Goal: Information Seeking & Learning: Learn about a topic

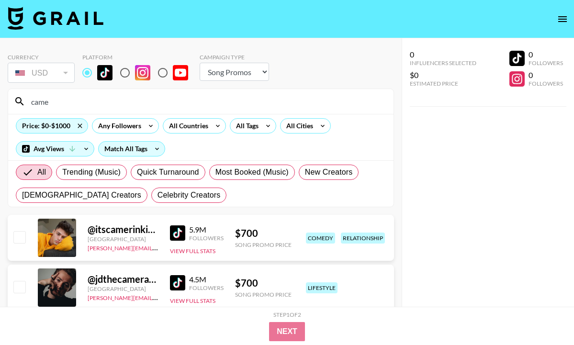
select select "Song"
click at [86, 103] on input "came" at bounding box center [206, 101] width 362 height 15
click at [86, 102] on input "came" at bounding box center [206, 101] width 362 height 15
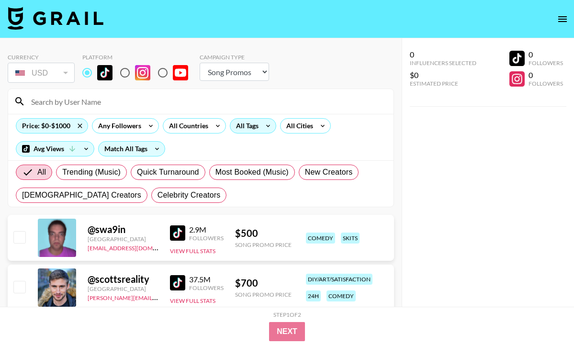
click at [251, 127] on div "All Tags" at bounding box center [245, 126] width 30 height 14
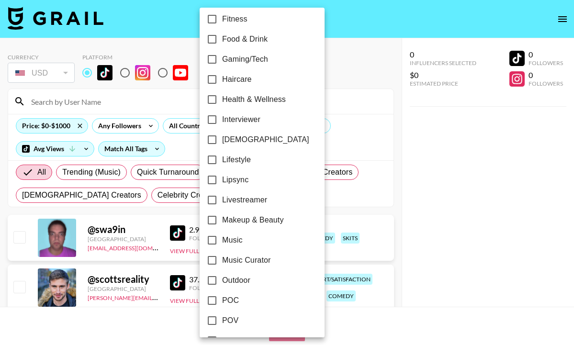
scroll to position [389, 0]
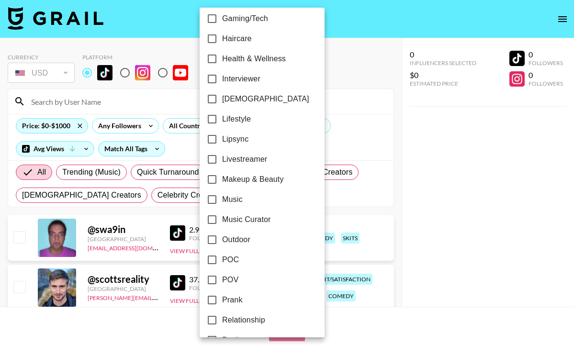
click at [224, 101] on span "[DEMOGRAPHIC_DATA]" at bounding box center [265, 98] width 87 height 11
click at [222, 101] on input "[DEMOGRAPHIC_DATA]" at bounding box center [212, 99] width 20 height 20
checkbox input "true"
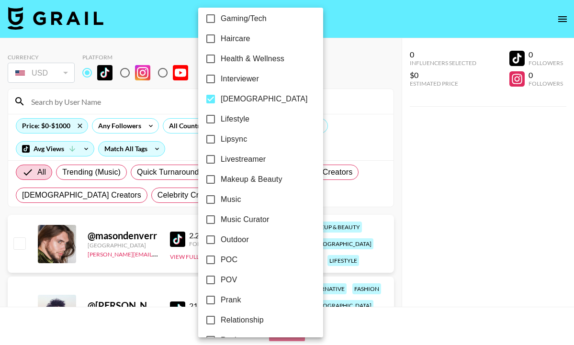
click at [67, 127] on div at bounding box center [287, 172] width 574 height 345
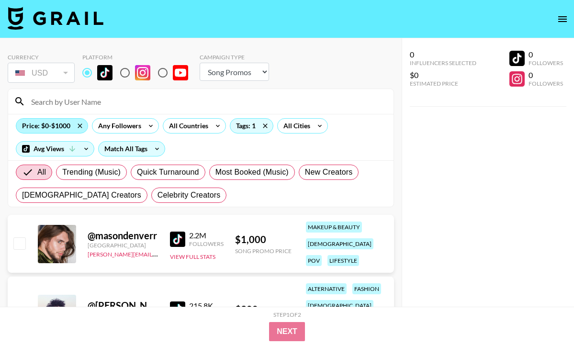
click at [62, 126] on div "Price: $0-$1000" at bounding box center [51, 126] width 71 height 14
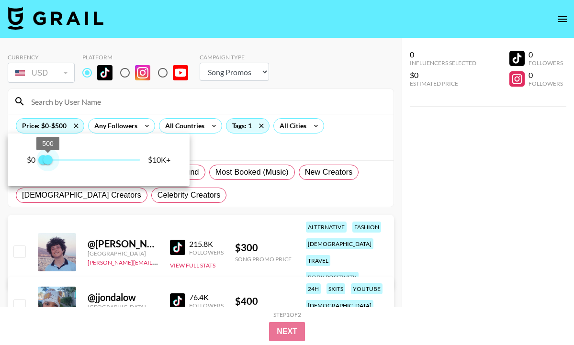
type input "750"
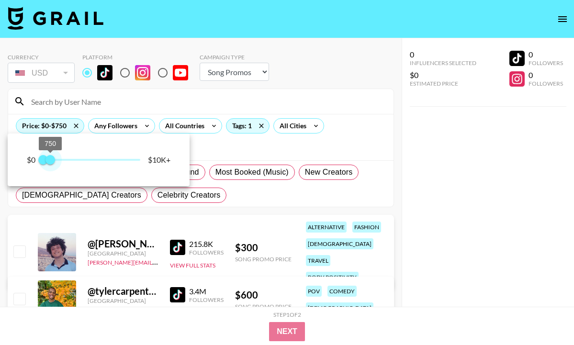
click at [51, 159] on span "750" at bounding box center [50, 160] width 10 height 10
click at [265, 159] on div at bounding box center [287, 172] width 574 height 345
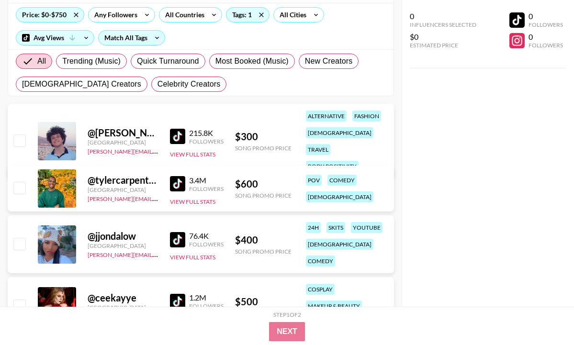
scroll to position [128, 0]
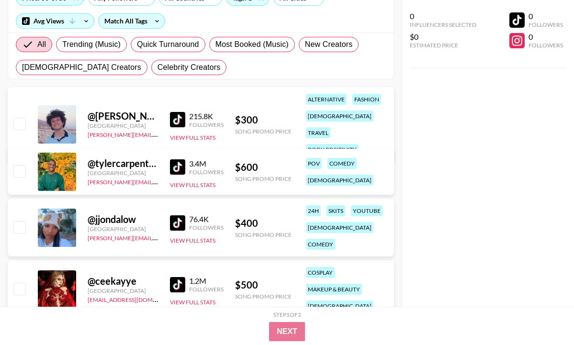
click at [179, 168] on img at bounding box center [177, 166] width 15 height 15
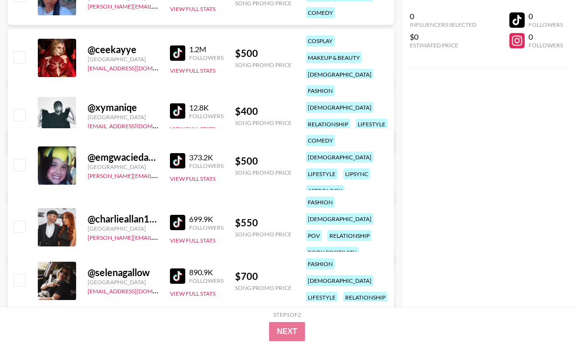
scroll to position [359, 0]
click at [178, 215] on img at bounding box center [177, 222] width 15 height 15
click at [130, 279] on div "[GEOGRAPHIC_DATA]" at bounding box center [123, 282] width 71 height 7
click at [119, 267] on div "@ selenagallow" at bounding box center [123, 273] width 71 height 12
click at [170, 273] on img at bounding box center [177, 276] width 15 height 15
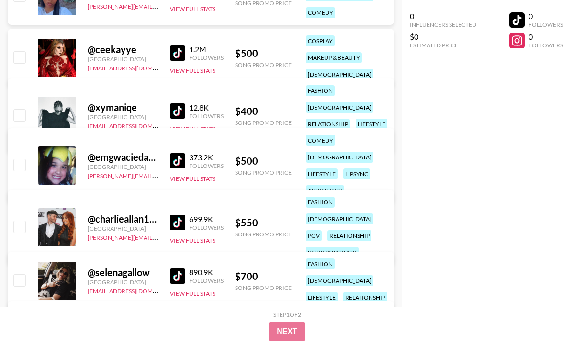
scroll to position [364, 0]
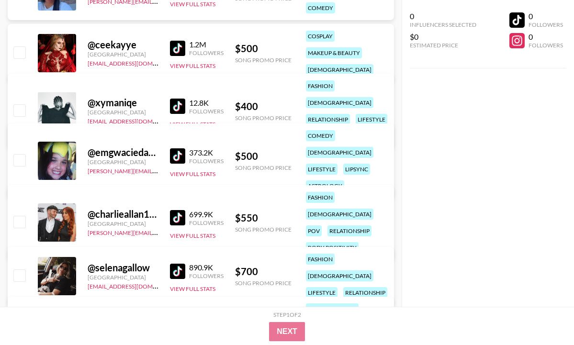
click at [177, 210] on img at bounding box center [177, 217] width 15 height 15
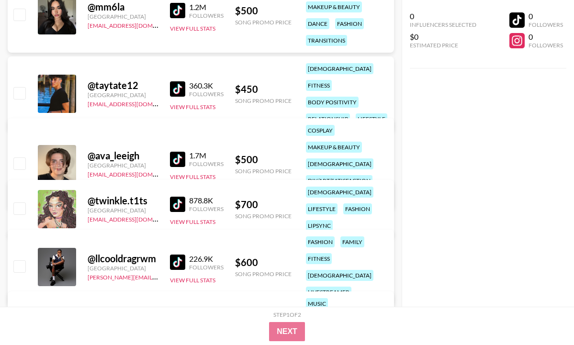
scroll to position [812, 0]
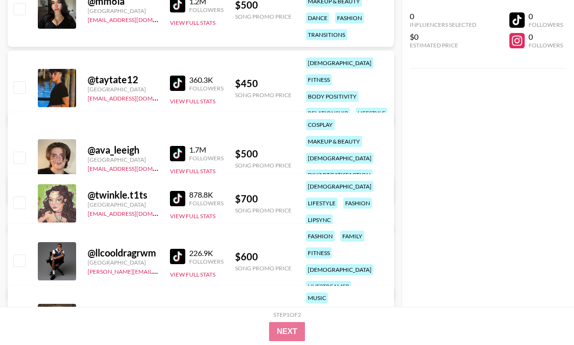
click at [175, 153] on img at bounding box center [177, 153] width 15 height 15
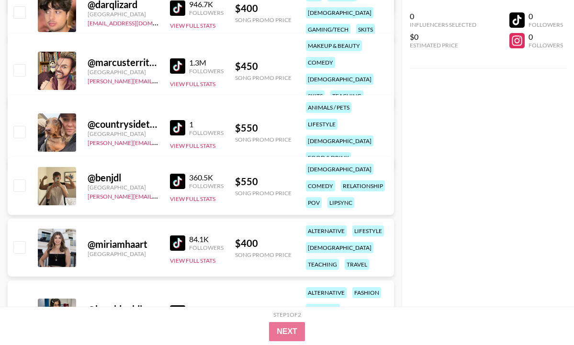
scroll to position [1461, 0]
click at [177, 182] on img at bounding box center [177, 181] width 15 height 15
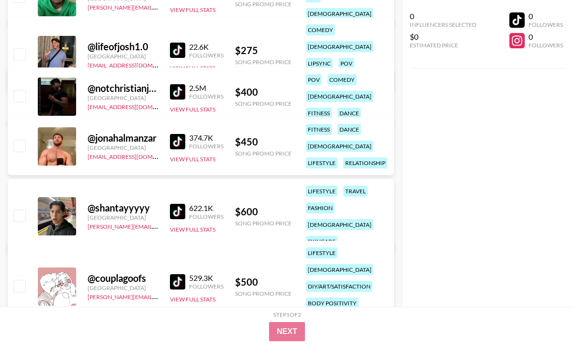
scroll to position [2034, 0]
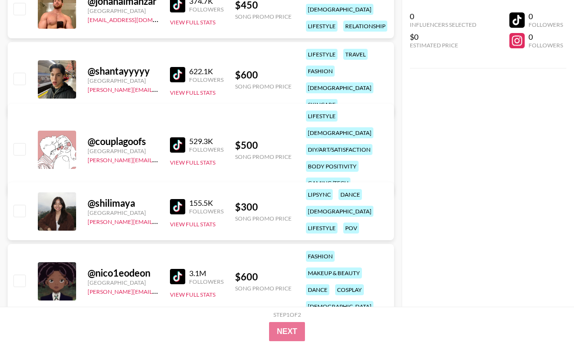
click at [173, 138] on img at bounding box center [177, 144] width 15 height 15
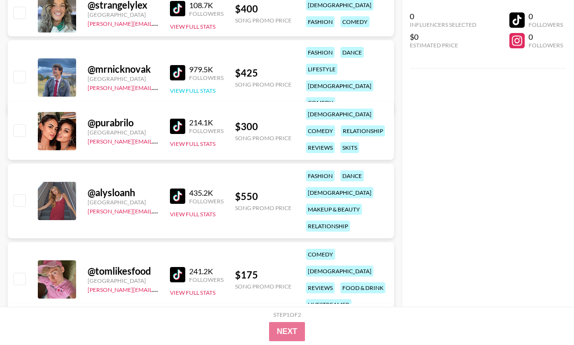
scroll to position [2949, 0]
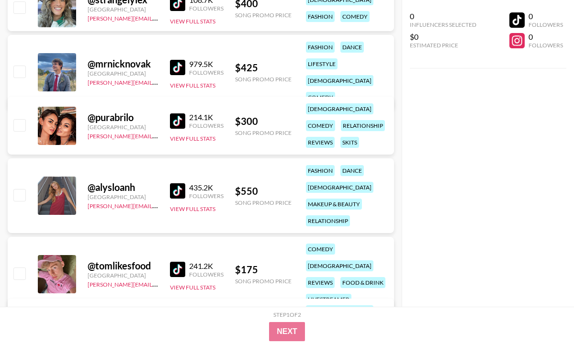
click at [178, 116] on img at bounding box center [177, 120] width 15 height 15
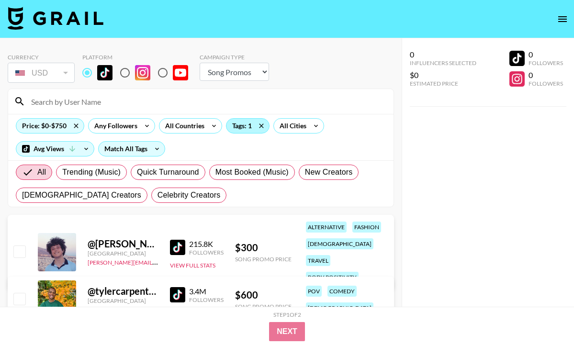
scroll to position [0, 0]
click at [246, 131] on div "Tags: 1" at bounding box center [247, 126] width 43 height 14
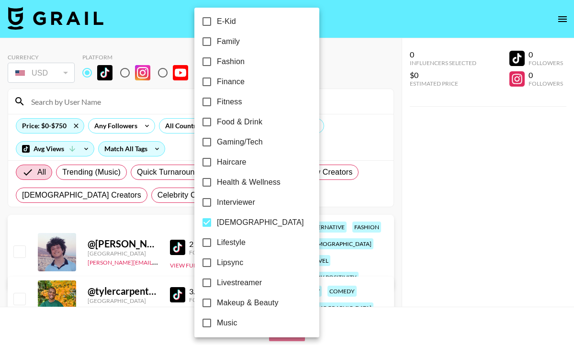
scroll to position [334, 0]
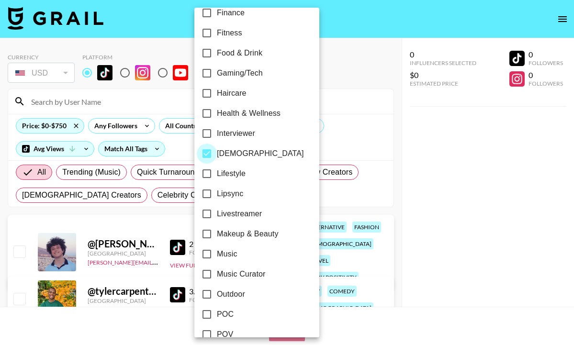
click at [211, 155] on input "[DEMOGRAPHIC_DATA]" at bounding box center [207, 154] width 20 height 20
checkbox input "false"
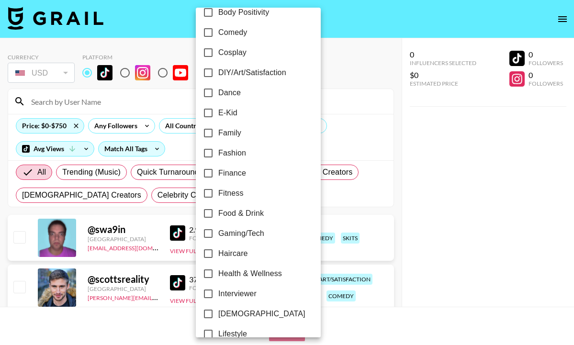
scroll to position [211, 0]
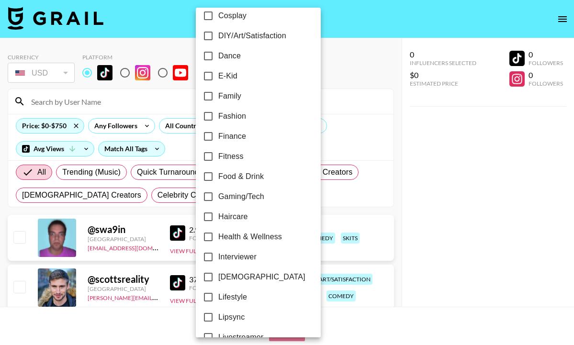
click at [210, 156] on input "Fitness" at bounding box center [208, 156] width 20 height 20
checkbox input "true"
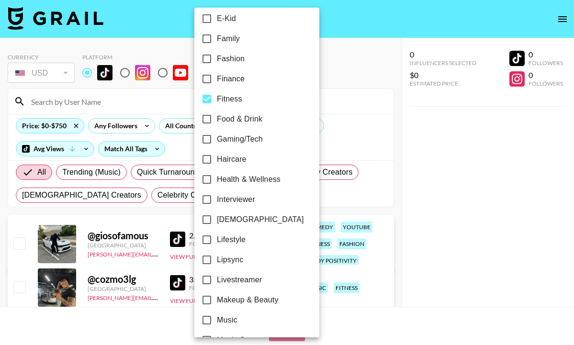
scroll to position [269, 0]
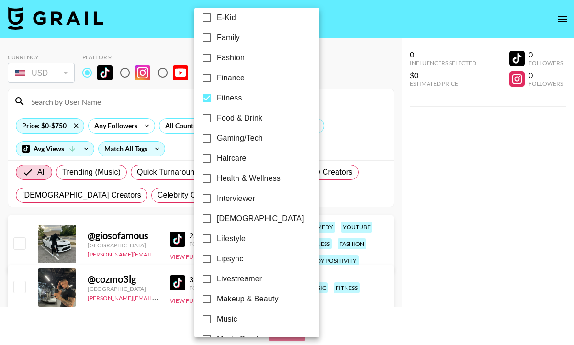
click at [212, 176] on input "Health & Wellness" at bounding box center [207, 178] width 20 height 20
checkbox input "true"
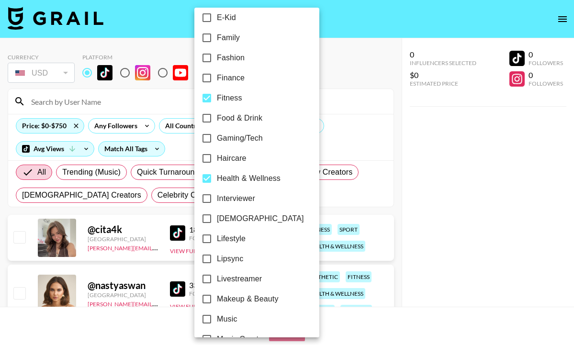
click at [145, 145] on div at bounding box center [287, 172] width 574 height 345
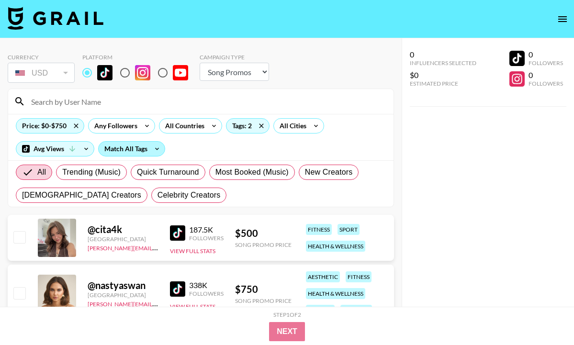
click at [145, 149] on div "Match All Tags" at bounding box center [132, 149] width 66 height 14
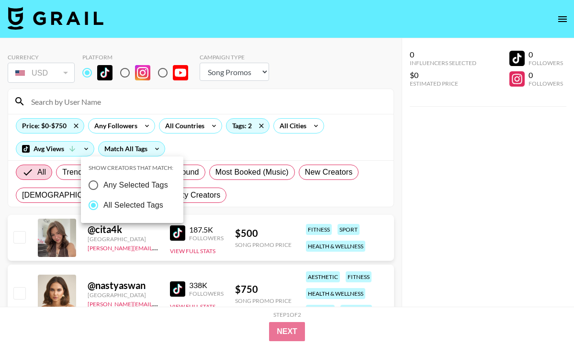
click at [155, 184] on span "Any Selected Tags" at bounding box center [135, 185] width 65 height 11
click at [103, 184] on input "Any Selected Tags" at bounding box center [93, 185] width 20 height 20
radio input "true"
radio input "false"
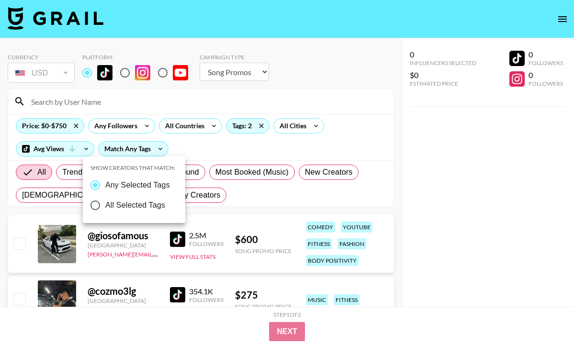
click at [221, 194] on div at bounding box center [287, 172] width 574 height 345
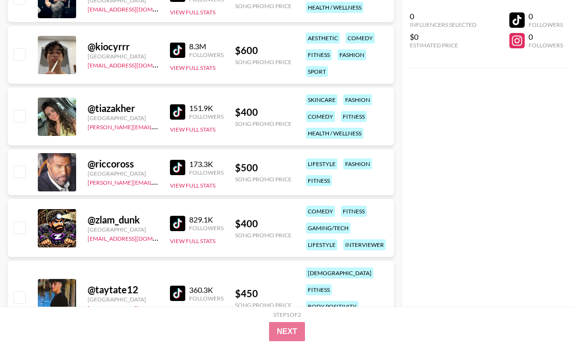
scroll to position [938, 0]
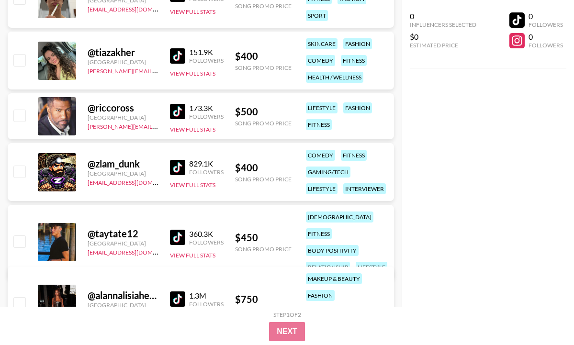
click at [175, 56] on img at bounding box center [177, 55] width 15 height 15
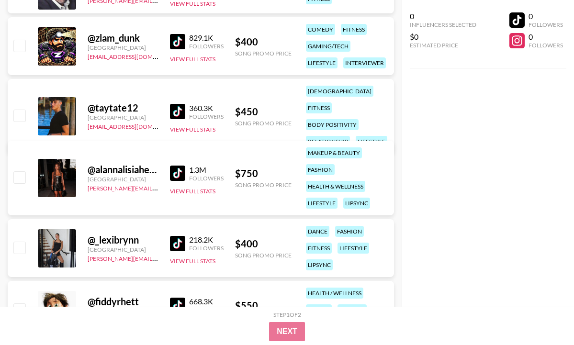
scroll to position [1085, 0]
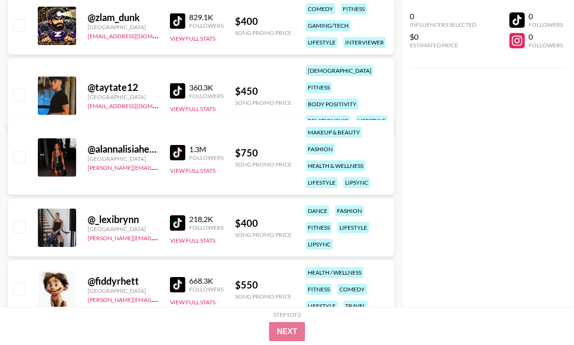
click at [180, 225] on img at bounding box center [177, 222] width 15 height 15
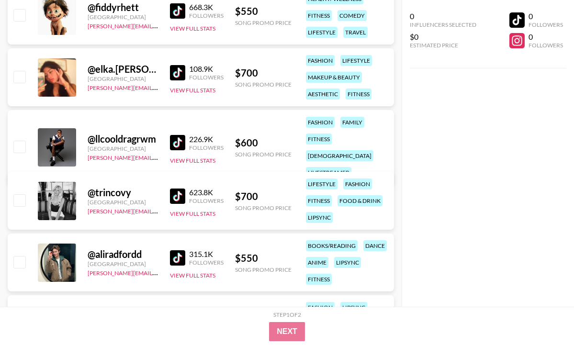
scroll to position [1390, 0]
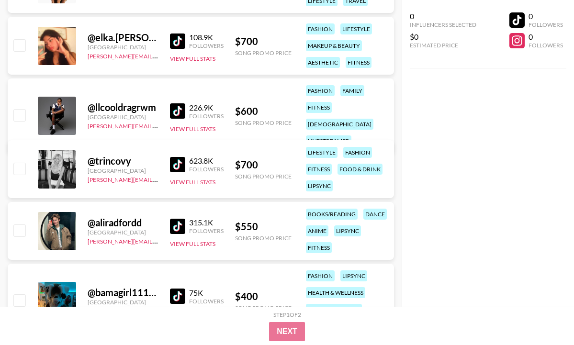
click at [168, 164] on div "@ trincovy [GEOGRAPHIC_DATA] [PERSON_NAME][EMAIL_ADDRESS][DOMAIN_NAME] 623.8K F…" at bounding box center [201, 169] width 386 height 58
click at [175, 165] on img at bounding box center [177, 164] width 15 height 15
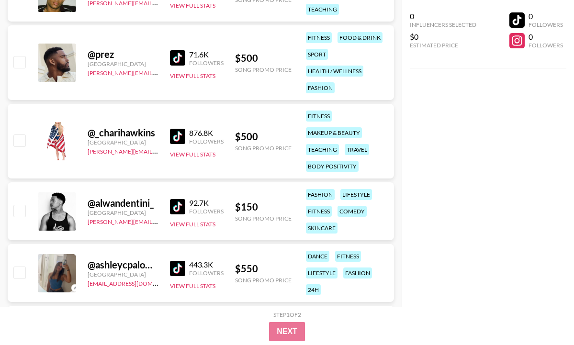
scroll to position [2086, 0]
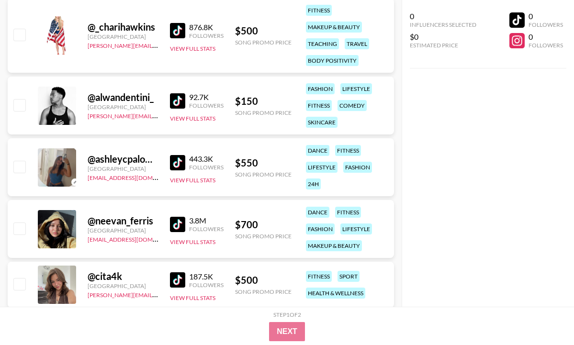
click at [174, 160] on img at bounding box center [177, 162] width 15 height 15
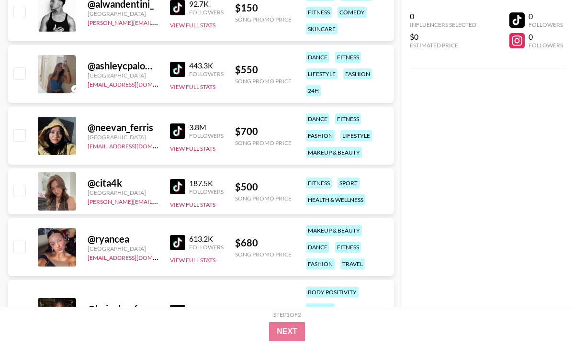
scroll to position [2183, 0]
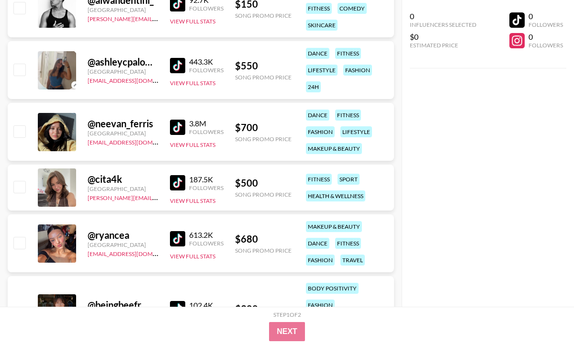
click at [171, 178] on img at bounding box center [177, 182] width 15 height 15
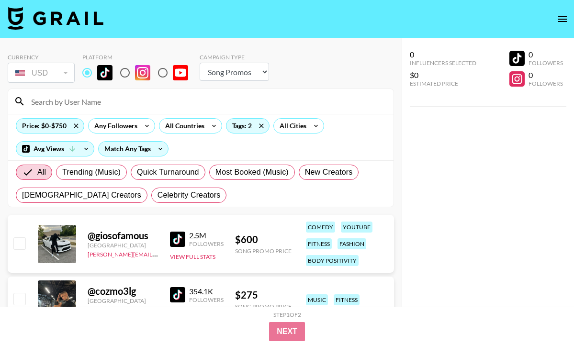
scroll to position [0, 0]
click at [238, 133] on div "Tags: 2" at bounding box center [248, 125] width 44 height 15
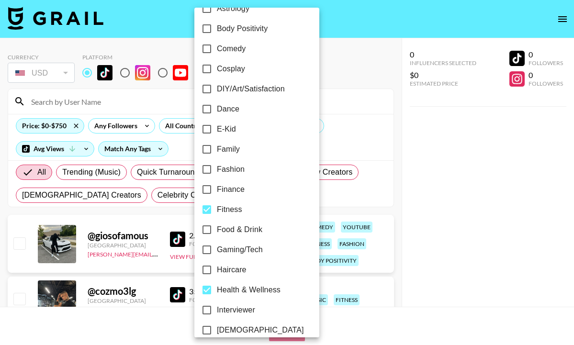
scroll to position [150, 0]
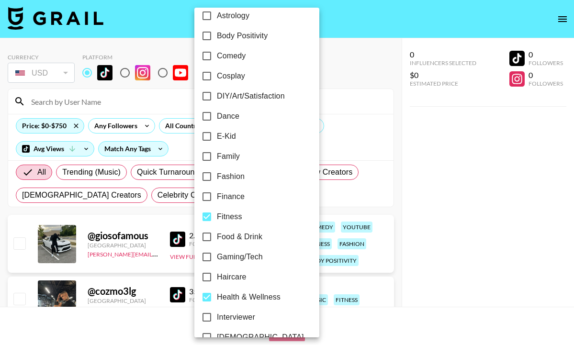
click at [210, 221] on input "Fitness" at bounding box center [207, 217] width 20 height 20
checkbox input "false"
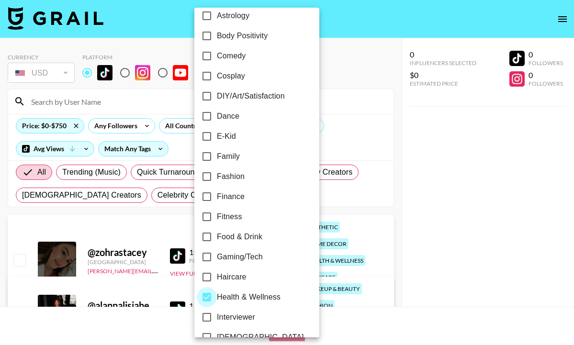
click at [211, 300] on input "Health & Wellness" at bounding box center [207, 297] width 20 height 20
checkbox input "false"
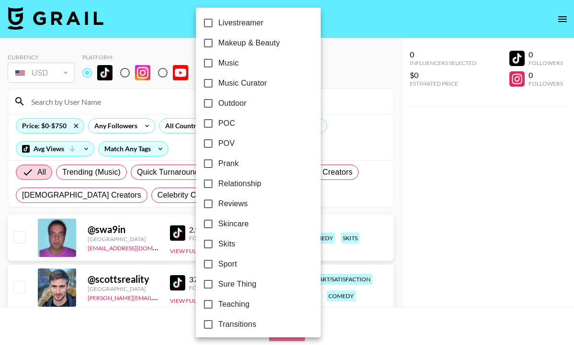
scroll to position [527, 0]
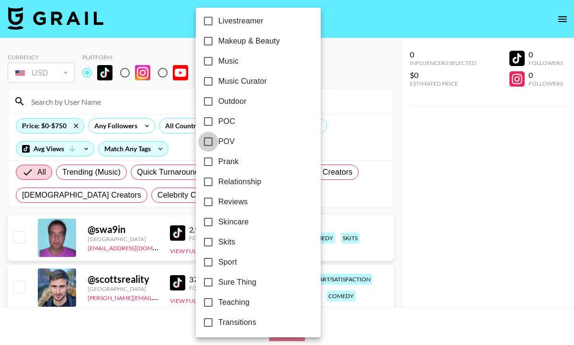
click at [207, 140] on input "POV" at bounding box center [208, 142] width 20 height 20
checkbox input "true"
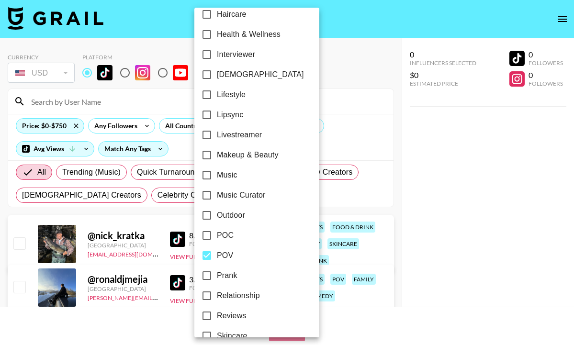
scroll to position [406, 0]
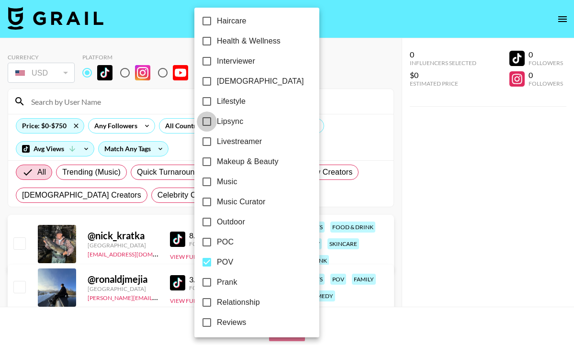
click at [207, 124] on input "Lipsync" at bounding box center [207, 122] width 20 height 20
checkbox input "true"
click at [323, 135] on div at bounding box center [287, 172] width 574 height 345
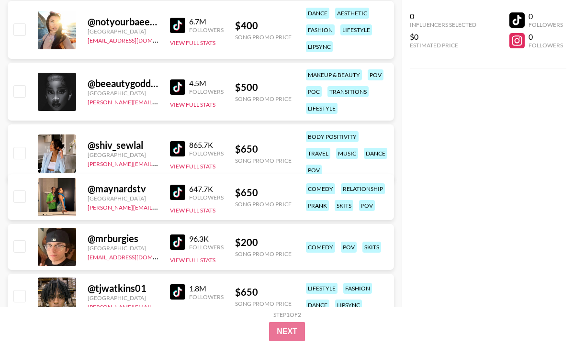
scroll to position [4046, 0]
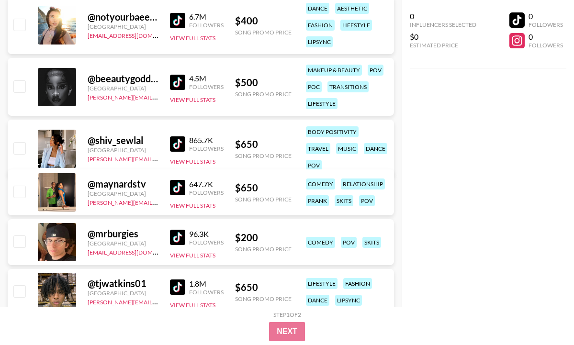
click at [173, 187] on img at bounding box center [177, 187] width 15 height 15
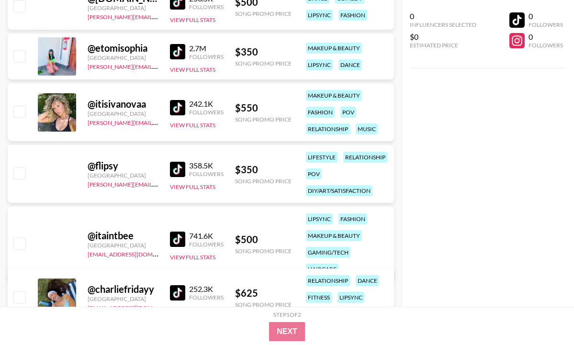
scroll to position [5752, 0]
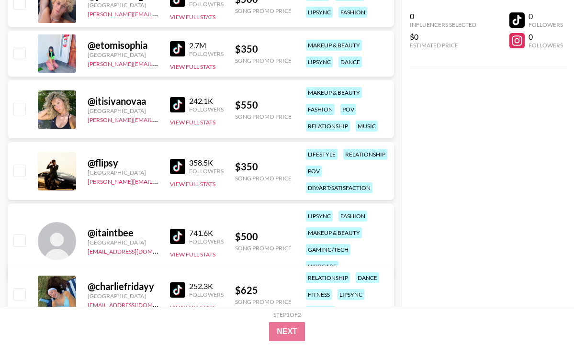
click at [170, 49] on img at bounding box center [177, 48] width 15 height 15
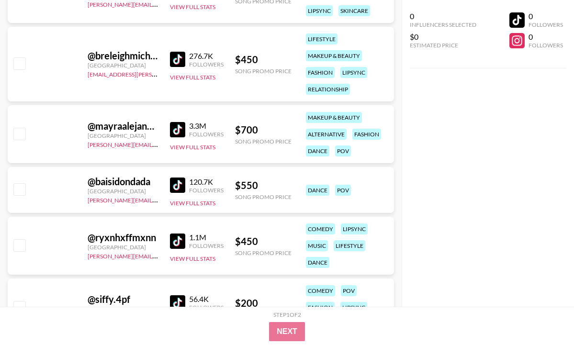
scroll to position [7924, 0]
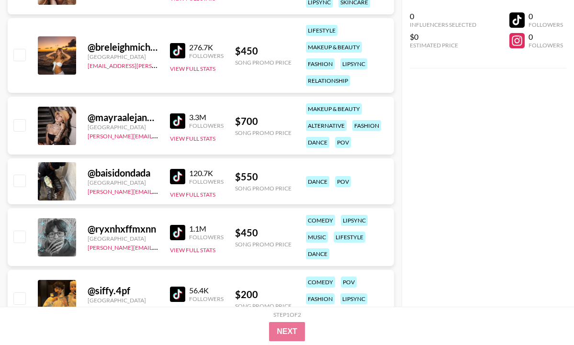
click at [182, 116] on img at bounding box center [177, 120] width 15 height 15
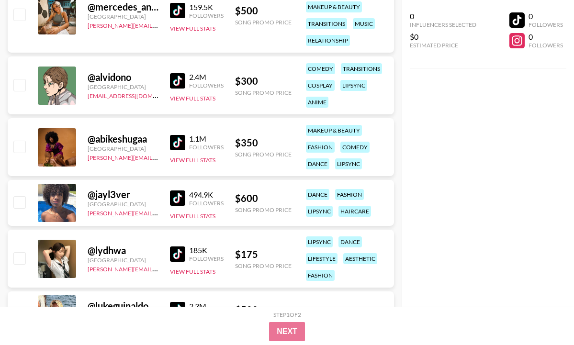
scroll to position [8513, 0]
click at [177, 141] on img at bounding box center [177, 142] width 15 height 15
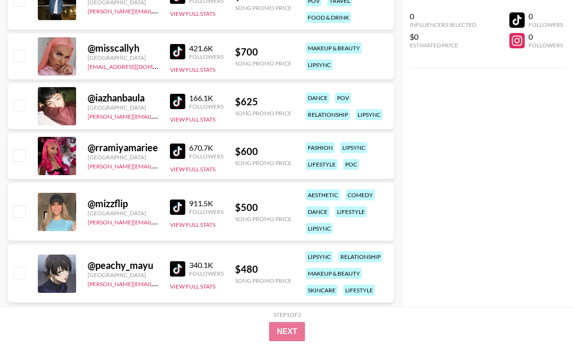
scroll to position [10076, 0]
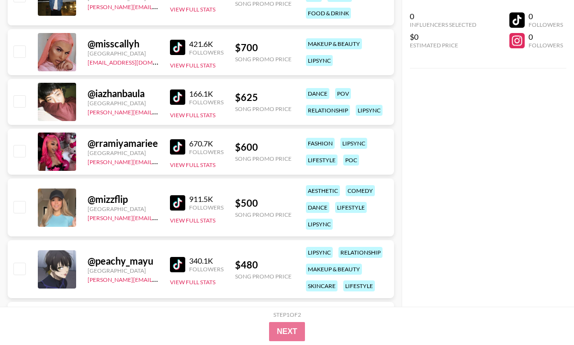
click at [171, 142] on img at bounding box center [177, 146] width 15 height 15
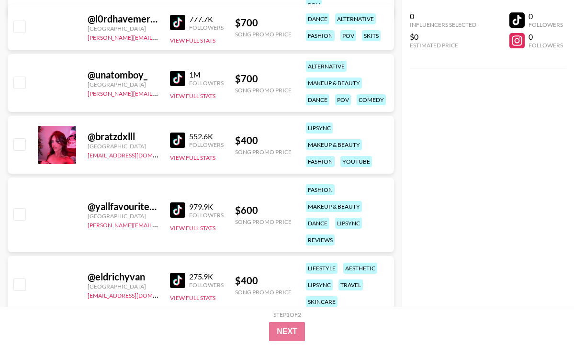
scroll to position [12579, 0]
